Goal: Task Accomplishment & Management: Manage account settings

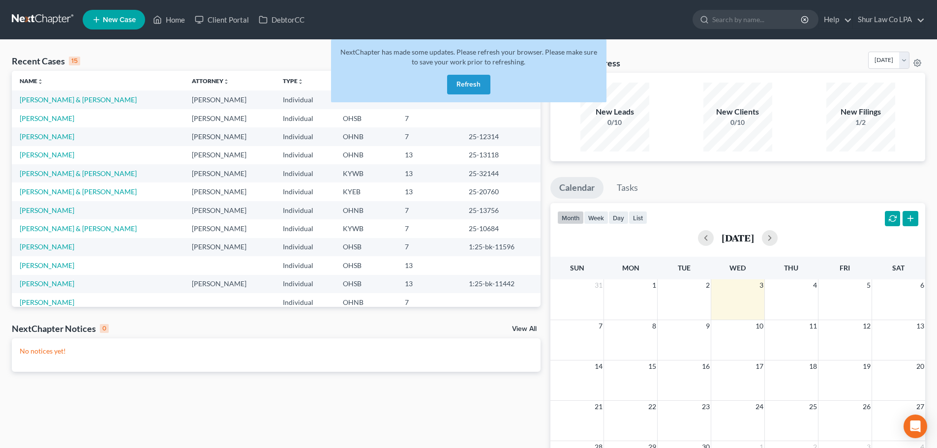
drag, startPoint x: 463, startPoint y: 87, endPoint x: 481, endPoint y: 90, distance: 18.0
click at [463, 87] on button "Refresh" at bounding box center [468, 85] width 43 height 20
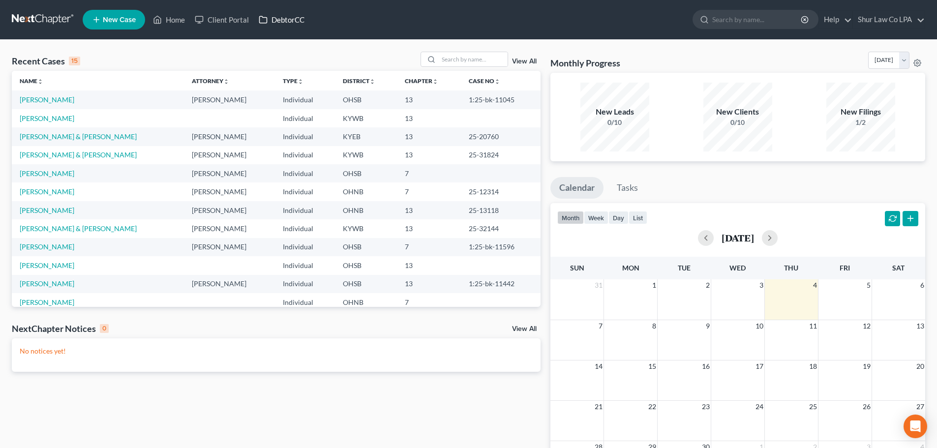
click at [291, 23] on link "DebtorCC" at bounding box center [282, 20] width 56 height 18
click at [236, 20] on link "Client Portal" at bounding box center [222, 20] width 64 height 18
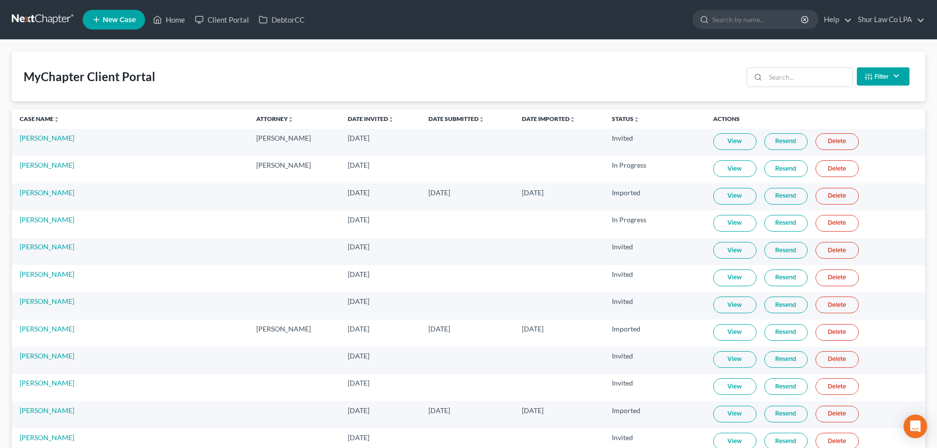
click at [721, 145] on link "View" at bounding box center [734, 141] width 43 height 17
